Goal: Register for event/course

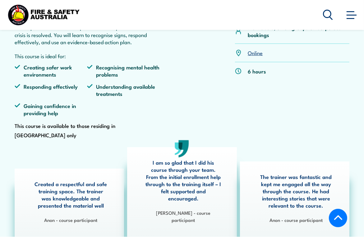
scroll to position [207, 0]
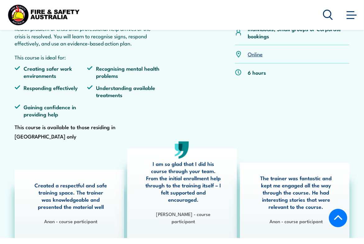
click at [255, 58] on link "Online" at bounding box center [255, 53] width 15 height 7
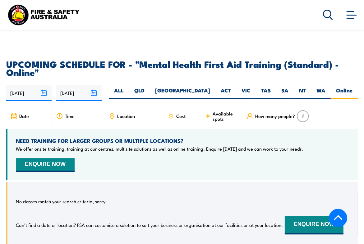
scroll to position [1200, 0]
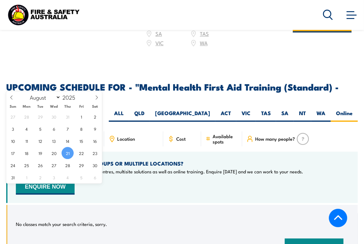
click at [41, 108] on input "21/08/2025" at bounding box center [28, 116] width 45 height 16
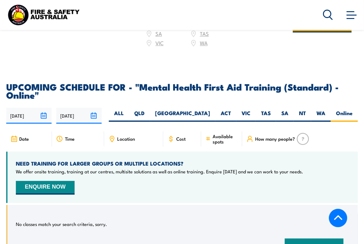
click at [144, 213] on div "No classes match your search criteria, sorry. Can’t find a date or location? FS…" at bounding box center [183, 235] width 334 height 45
click at [42, 181] on button "ENQUIRE NOW" at bounding box center [45, 188] width 59 height 14
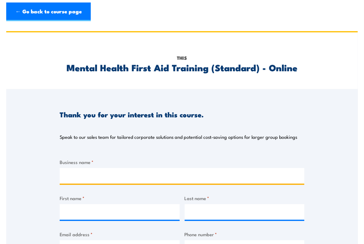
click at [92, 171] on input "Business name *" at bounding box center [182, 176] width 245 height 16
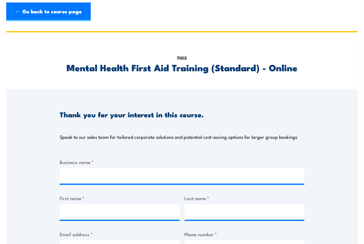
click at [20, 13] on link "← Go back to course page" at bounding box center [48, 11] width 85 height 19
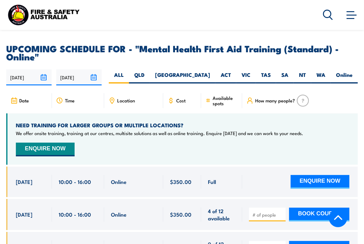
scroll to position [1225, 0]
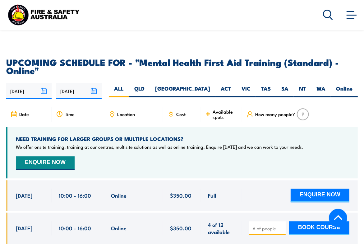
click at [310, 189] on button "ENQUIRE NOW" at bounding box center [320, 196] width 59 height 14
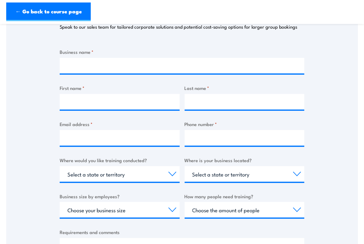
scroll to position [110, 0]
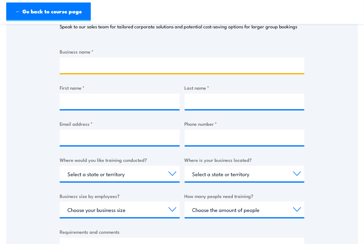
click at [94, 70] on input "Business name *" at bounding box center [182, 66] width 245 height 16
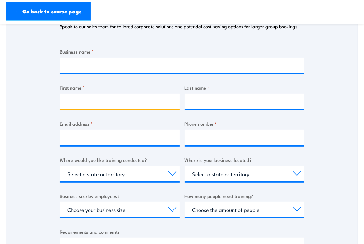
click at [77, 102] on input "First name *" at bounding box center [120, 102] width 120 height 16
type input "[PERSON_NAME]"
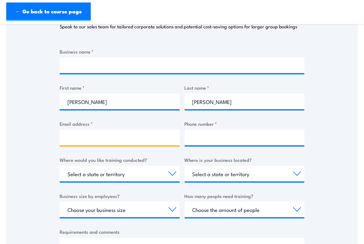
type input "[EMAIL_ADDRESS][DOMAIN_NAME]"
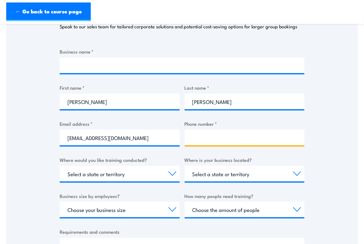
type input "0459053918"
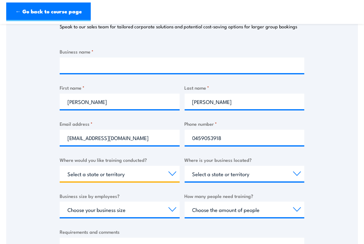
select select "TAS"
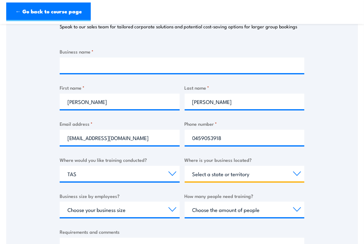
select select "TAS"
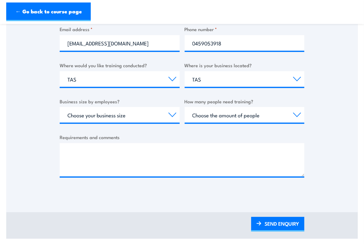
scroll to position [205, 0]
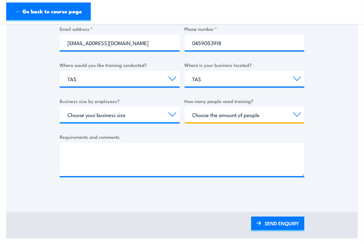
click at [299, 114] on select "Choose the amount of people 1 to 4 5 to 19 20+" at bounding box center [245, 115] width 120 height 16
select select "1 to 4"
click at [185, 107] on select "Choose the amount of people 1 to 4 5 to 19 20+" at bounding box center [245, 115] width 120 height 16
click at [238, 114] on select "Choose the amount of people 1 to 4 5 to 19 20+" at bounding box center [245, 115] width 120 height 16
click at [185, 107] on select "Choose the amount of people 1 to 4 5 to 19 20+" at bounding box center [245, 115] width 120 height 16
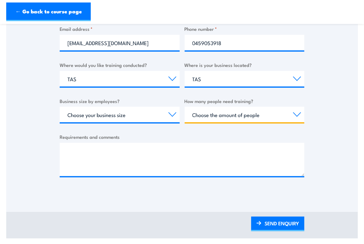
select select "1 to 4"
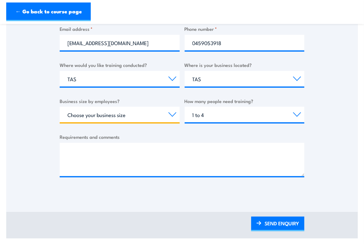
click at [172, 115] on select "Choose your business size 1 to 19 20 to 199 200+" at bounding box center [120, 115] width 120 height 16
click at [60, 107] on select "Choose your business size 1 to 19 20 to 199 200+" at bounding box center [120, 115] width 120 height 16
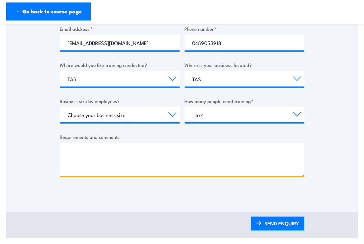
click at [127, 153] on textarea "Requirements and comments" at bounding box center [182, 159] width 245 height 33
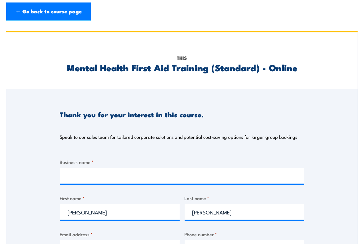
scroll to position [1, 0]
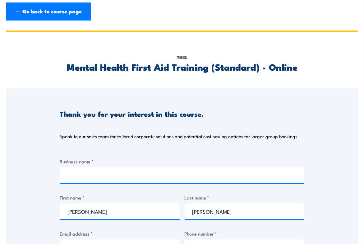
click at [18, 12] on link "← Go back to course page" at bounding box center [48, 11] width 85 height 19
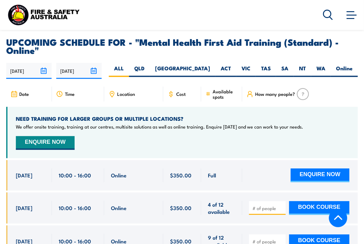
scroll to position [1249, 0]
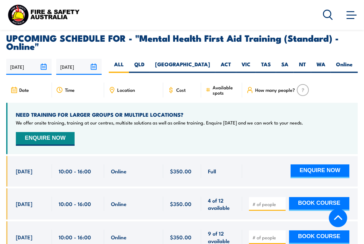
click at [306, 197] on button "BOOK COURSE" at bounding box center [319, 204] width 60 height 14
